Goal: Information Seeking & Learning: Check status

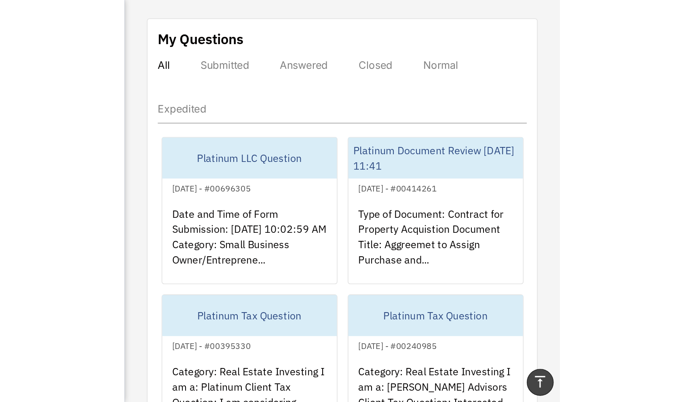
scroll to position [435, 0]
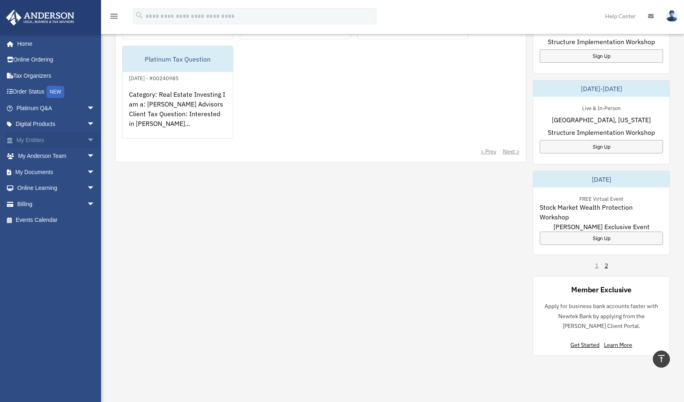
click at [36, 139] on link "My Entities arrow_drop_down" at bounding box center [57, 140] width 102 height 16
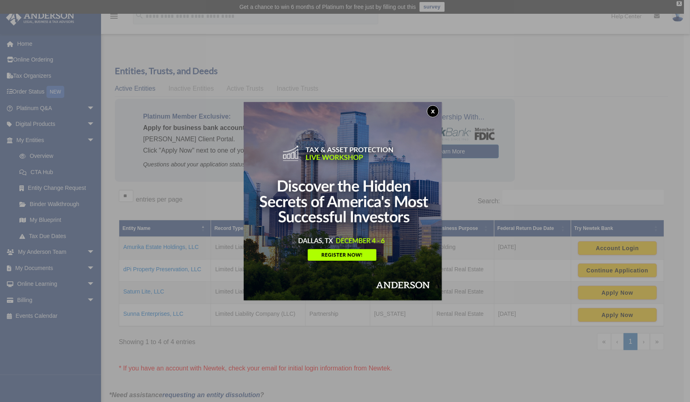
click at [437, 116] on button "x" at bounding box center [433, 111] width 12 height 12
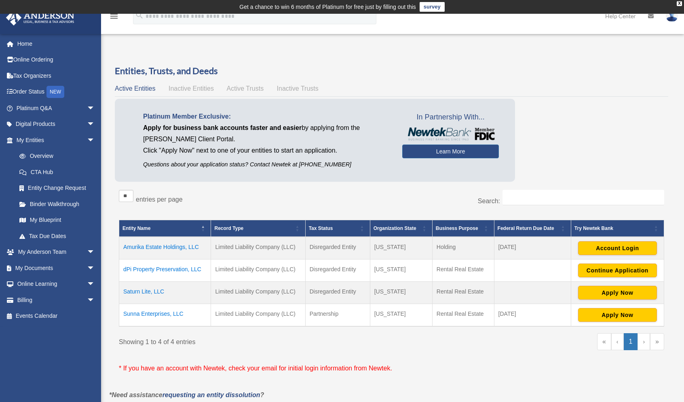
click at [166, 269] on td "dPi Property Preservation, LLC" at bounding box center [165, 270] width 92 height 22
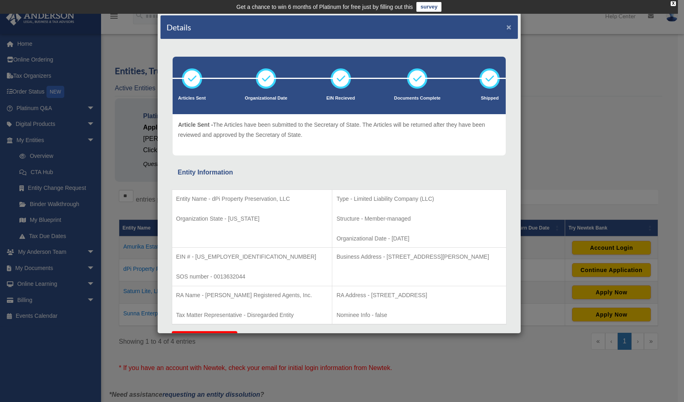
click at [507, 26] on button "×" at bounding box center [509, 27] width 5 height 8
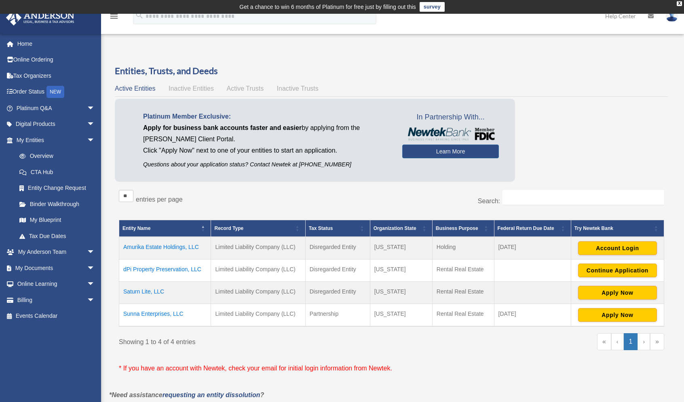
click at [133, 290] on td "Saturn Lite, LLC" at bounding box center [165, 292] width 92 height 22
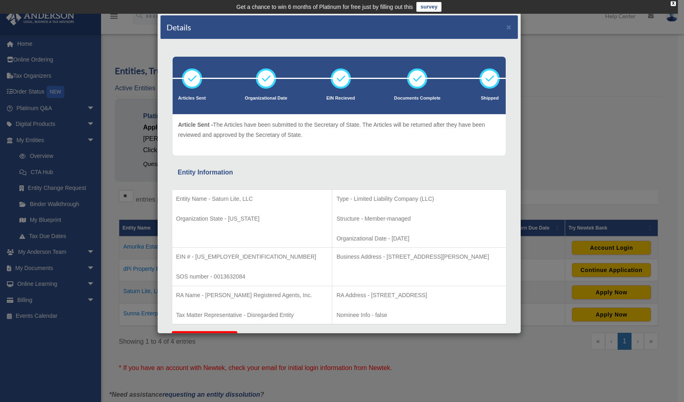
click at [585, 80] on div "Details × Articles Sent Organizational Date" at bounding box center [342, 201] width 684 height 402
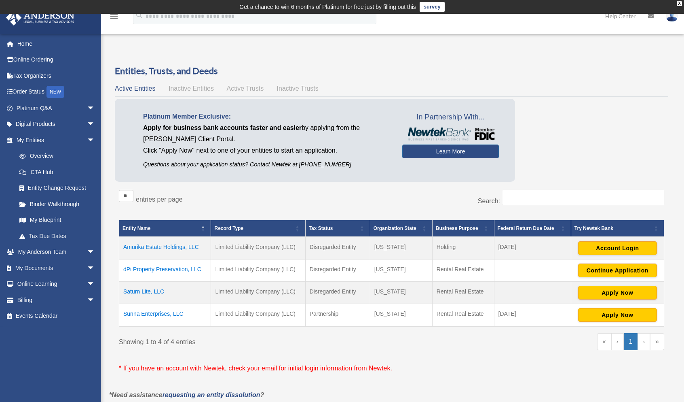
click at [151, 312] on td "Sunna Enterprises, LLC" at bounding box center [165, 314] width 92 height 23
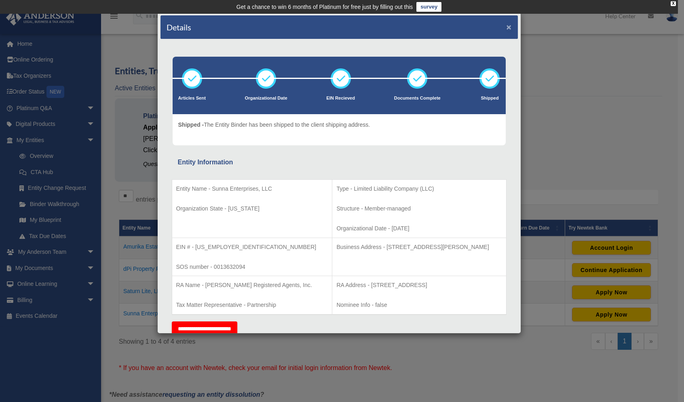
click at [507, 26] on button "×" at bounding box center [509, 27] width 5 height 8
